Goal: Information Seeking & Learning: Learn about a topic

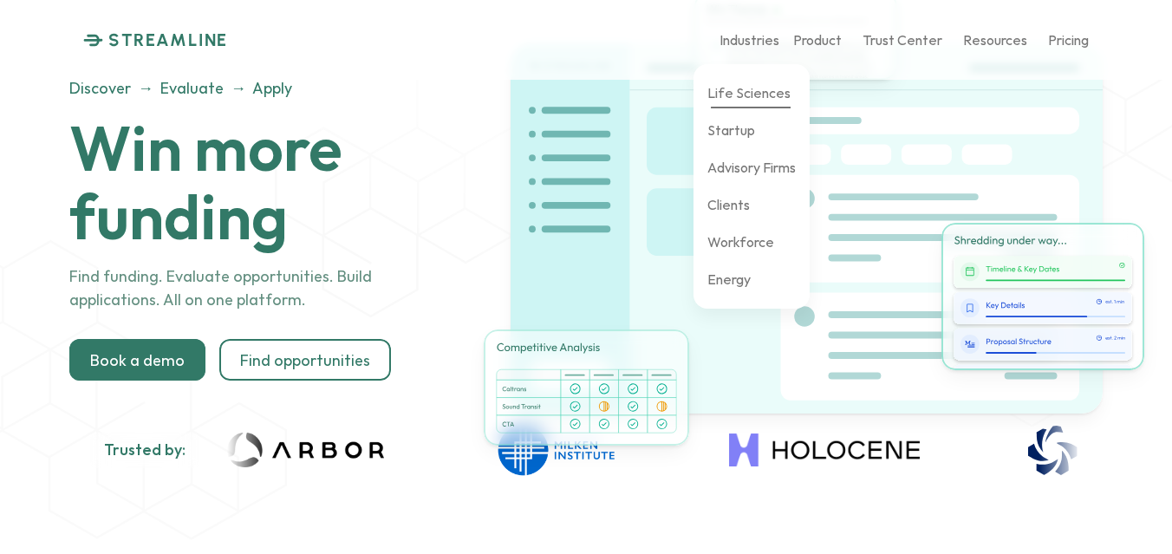
click at [747, 98] on p "Life Sciences" at bounding box center [749, 92] width 83 height 16
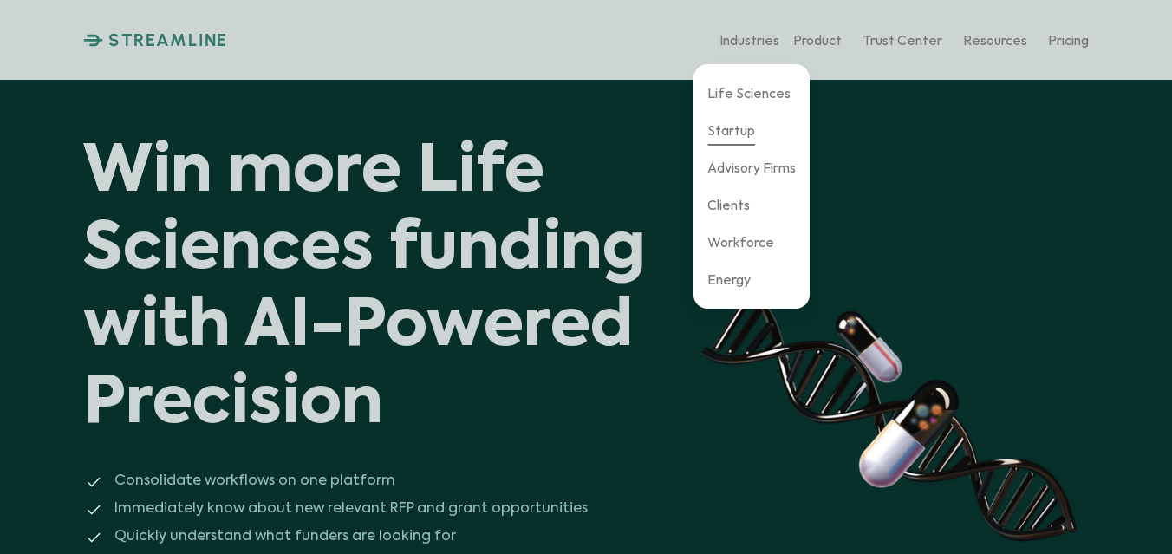
click at [742, 127] on p "Startup" at bounding box center [732, 129] width 48 height 16
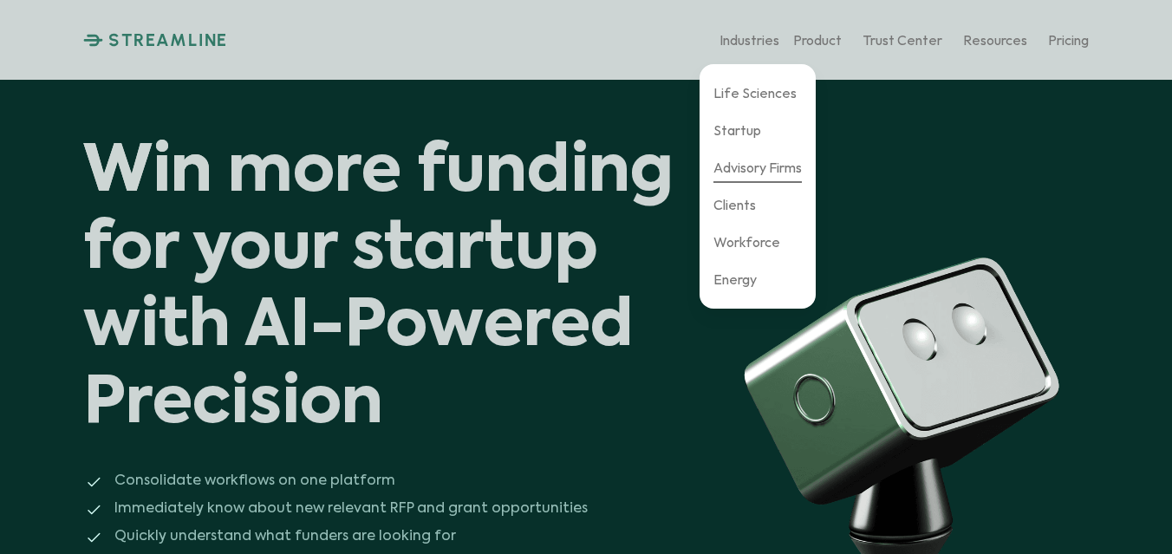
click at [764, 176] on link "Advisory Firms" at bounding box center [758, 168] width 88 height 30
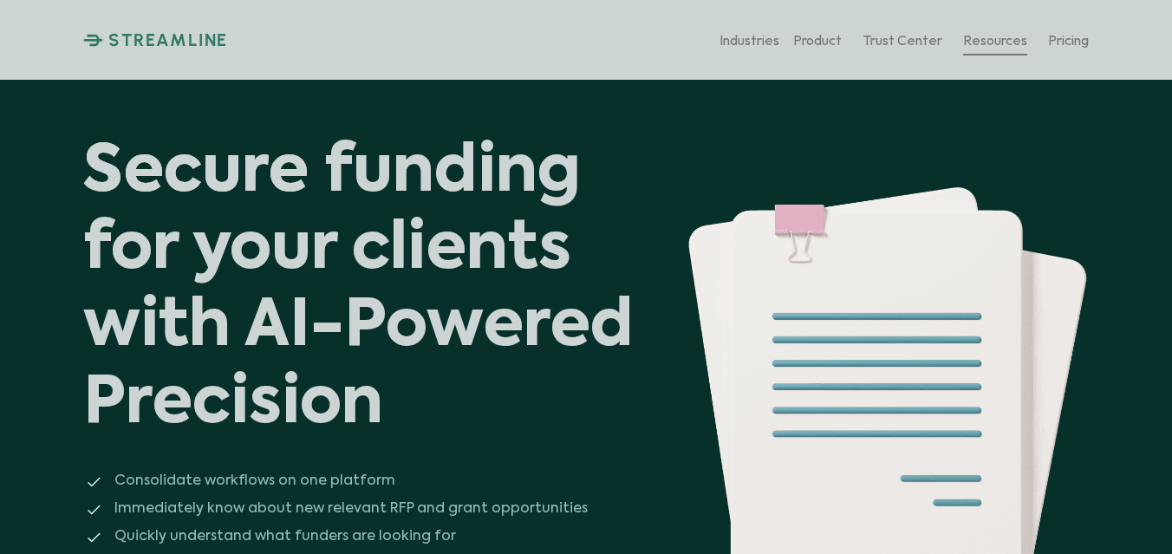
click at [992, 39] on p "Resources" at bounding box center [995, 39] width 64 height 16
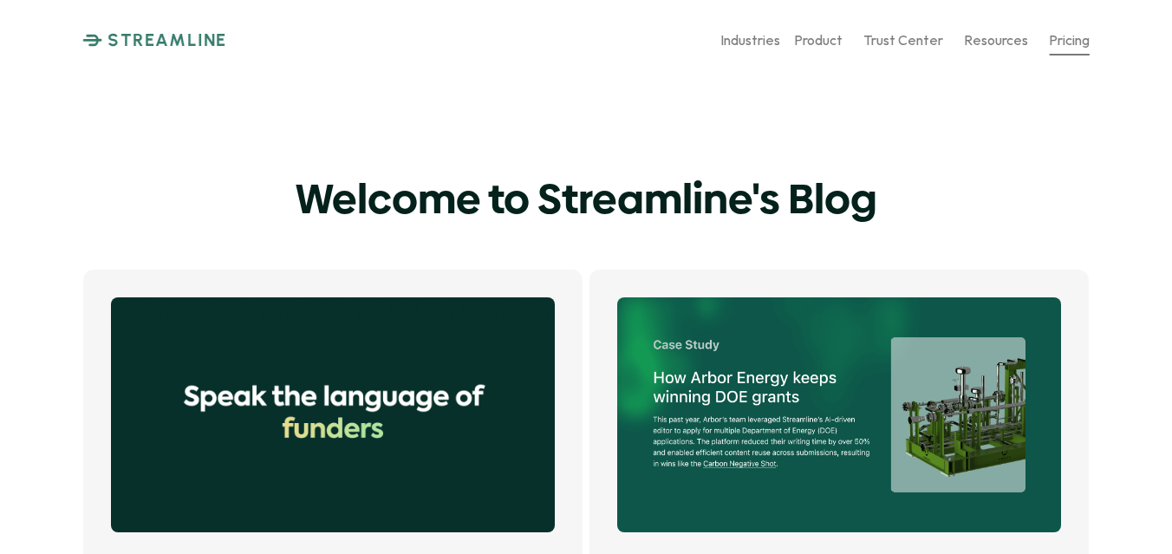
click at [1076, 39] on p "Pricing" at bounding box center [1069, 39] width 41 height 16
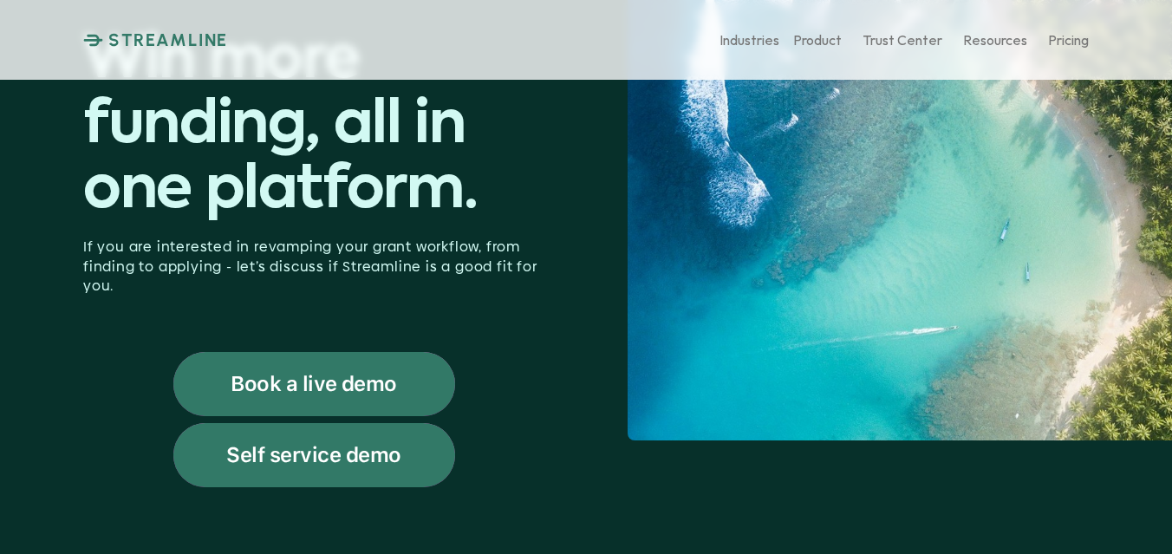
scroll to position [262, 0]
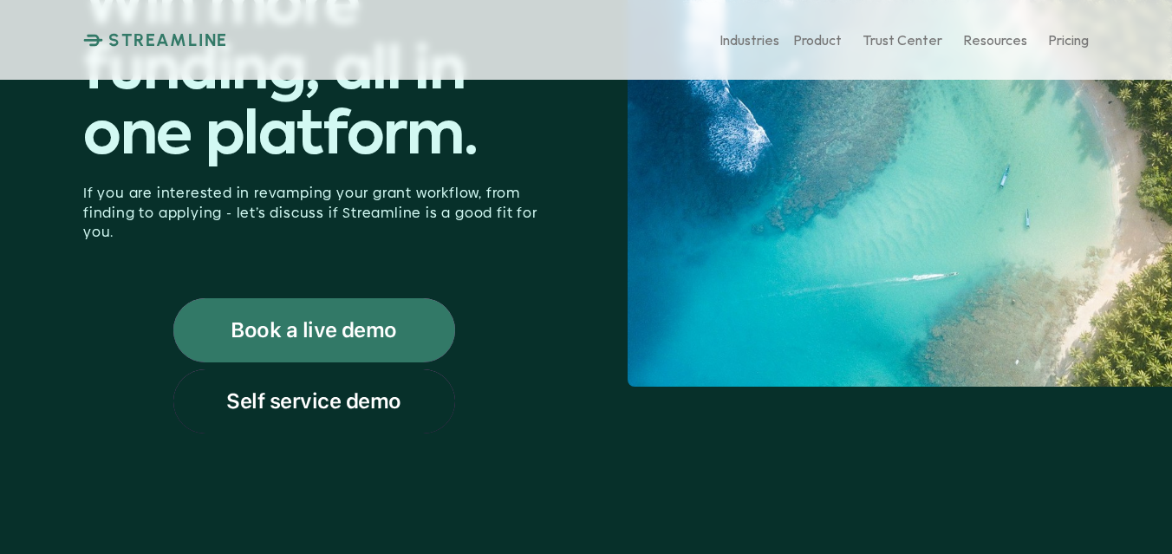
click at [366, 391] on p "Self service demo" at bounding box center [313, 401] width 175 height 23
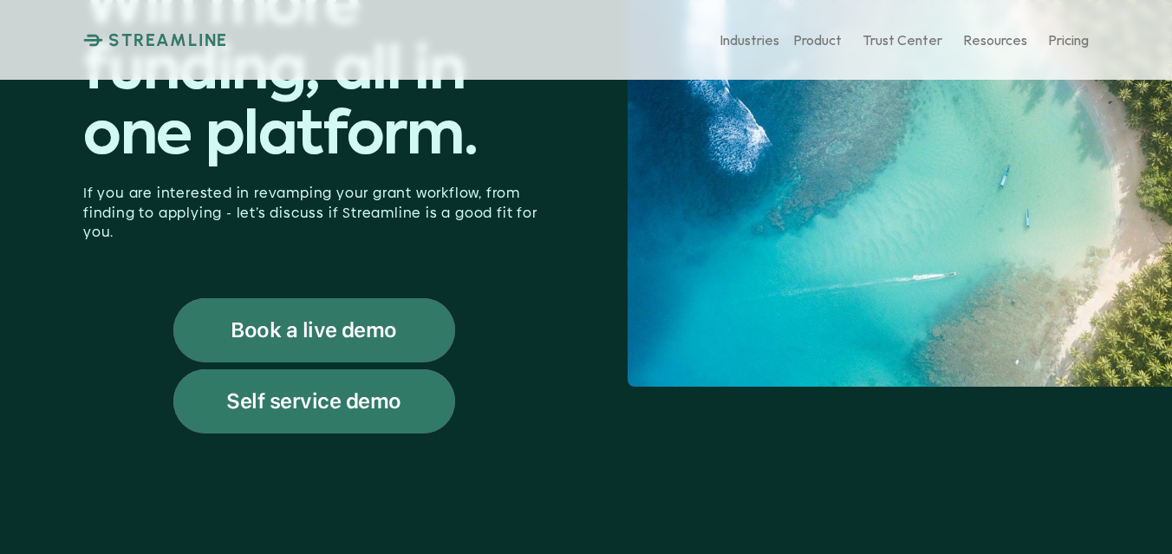
scroll to position [0, 0]
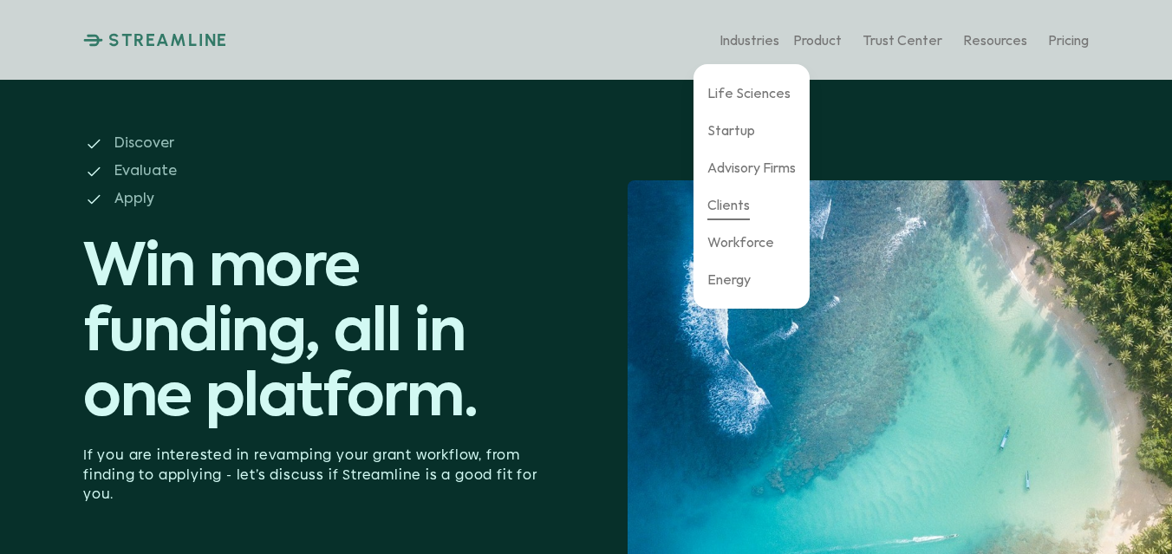
click at [736, 211] on p "Clients" at bounding box center [729, 204] width 42 height 16
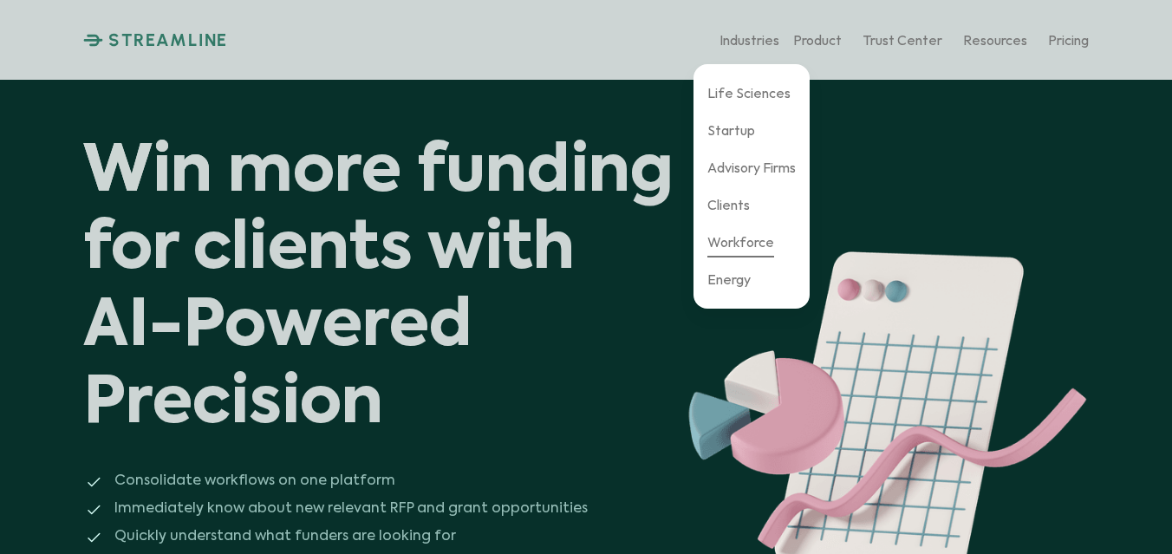
click at [758, 245] on p "Workforce" at bounding box center [741, 241] width 67 height 16
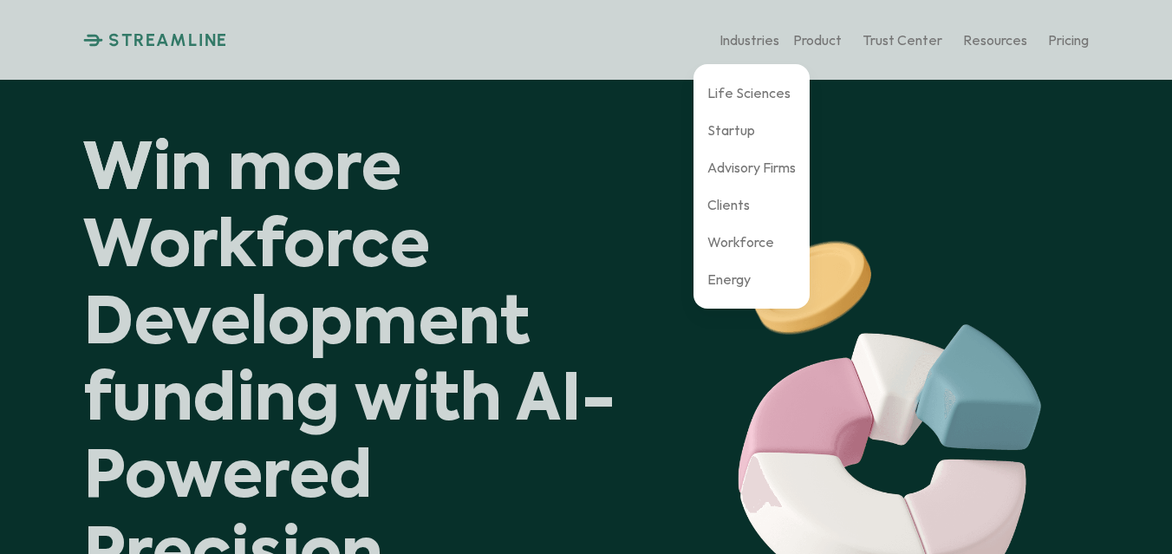
click at [754, 281] on div "Life Sciences Startup Advisory Firms Clients Workforce Energy" at bounding box center [752, 186] width 116 height 245
click at [737, 283] on p "Energy" at bounding box center [729, 279] width 43 height 16
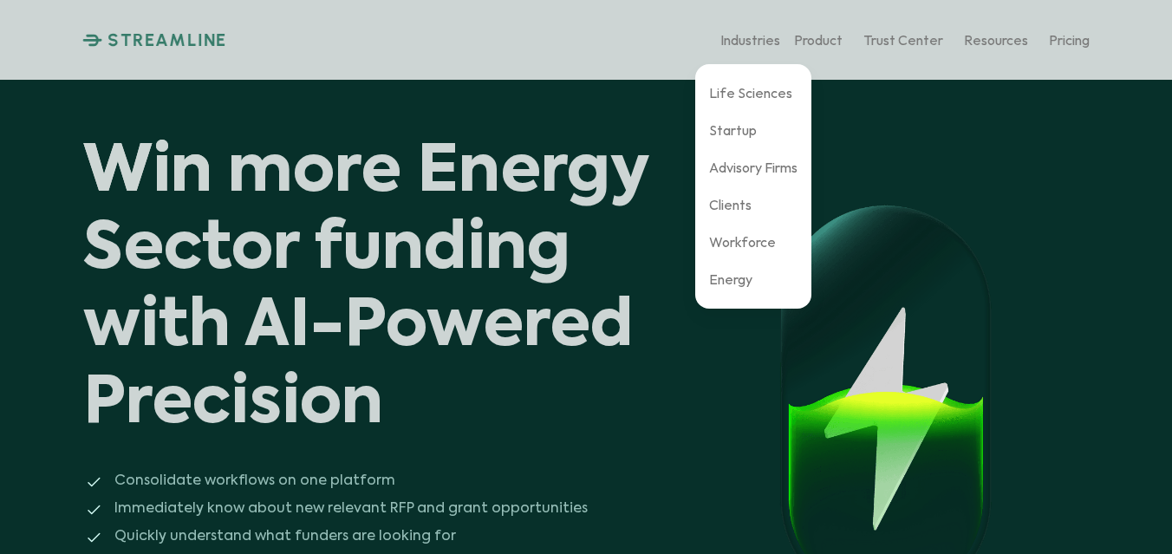
click at [757, 94] on p "Life Sciences" at bounding box center [750, 92] width 83 height 16
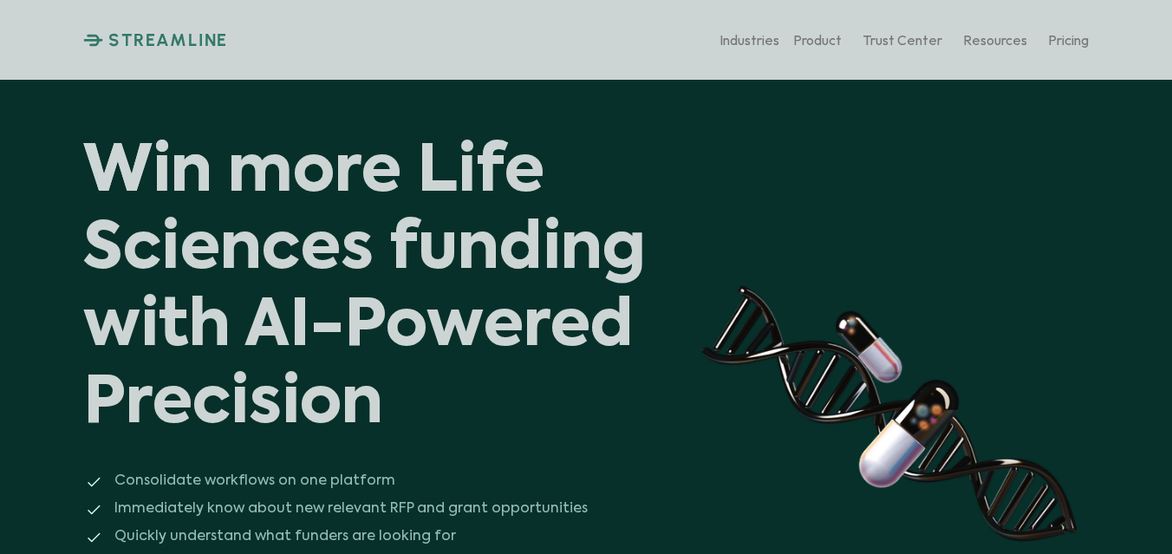
click at [134, 43] on p "STREAMLINE" at bounding box center [168, 39] width 120 height 21
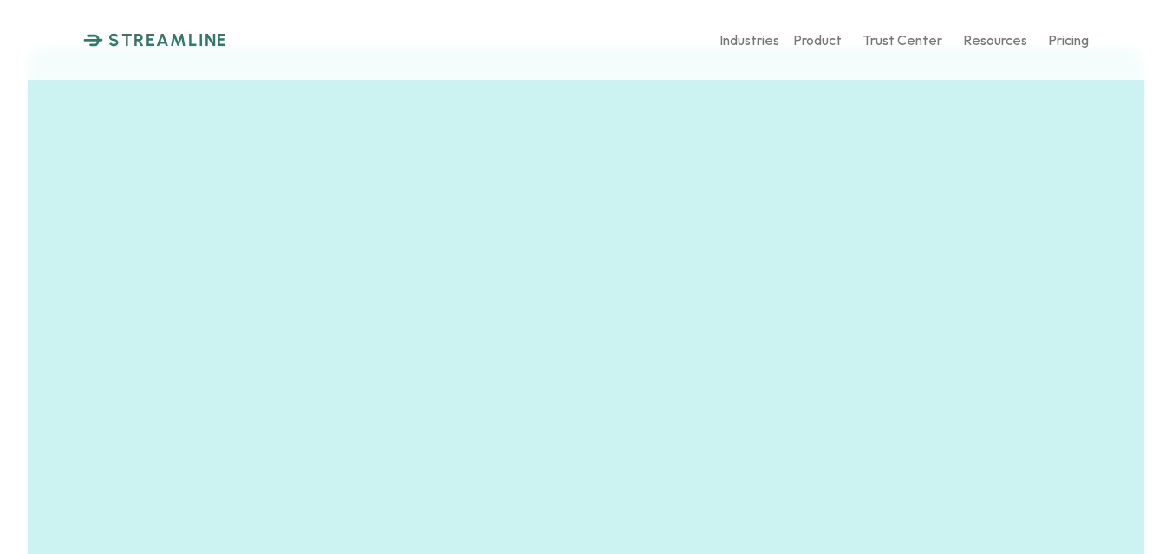
scroll to position [823, 0]
